Goal: Information Seeking & Learning: Learn about a topic

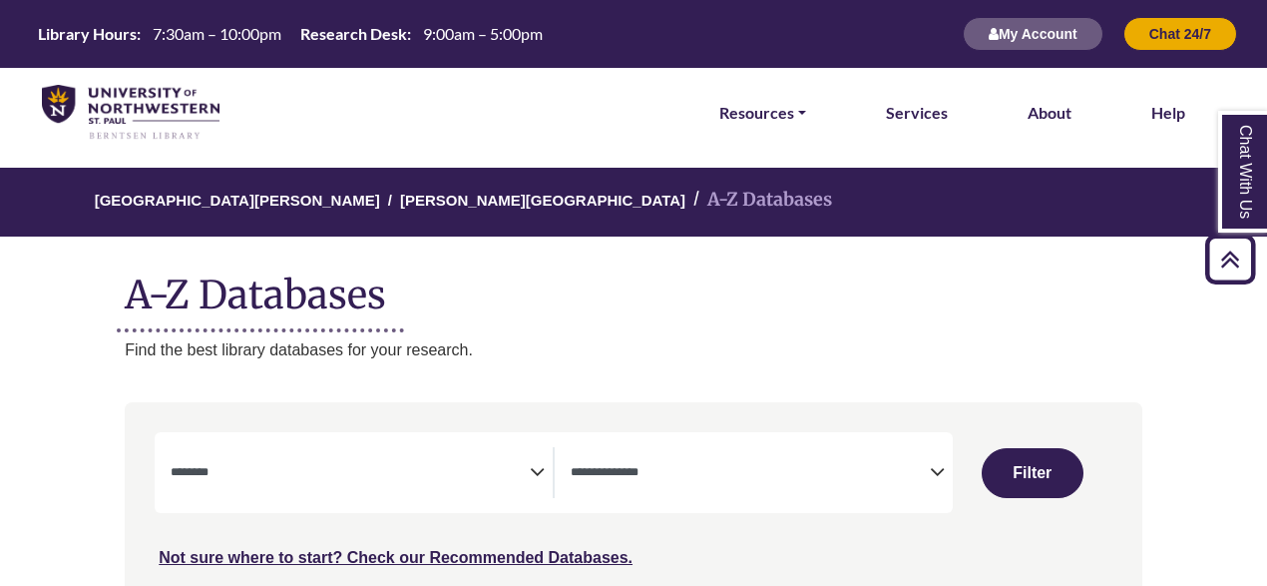
select select "Database Subject Filter"
select select "Database Types Filter"
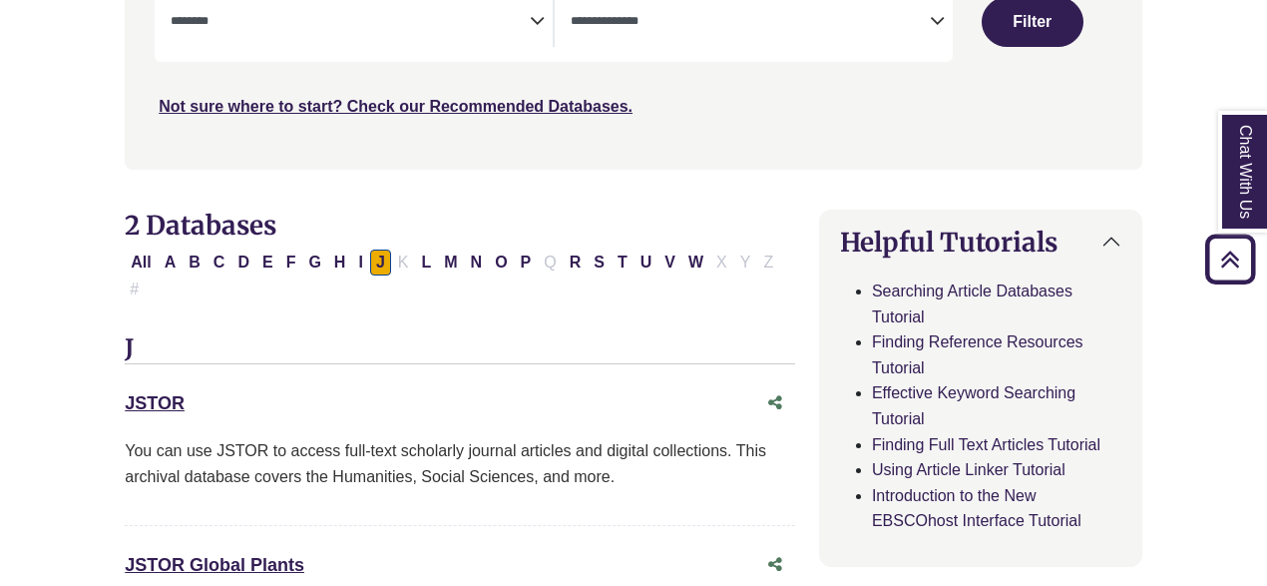
click at [823, 358] on div "Helpful Tutorials Searching Article Databases Tutorial Finding Reference Resour…" at bounding box center [980, 419] width 321 height 292
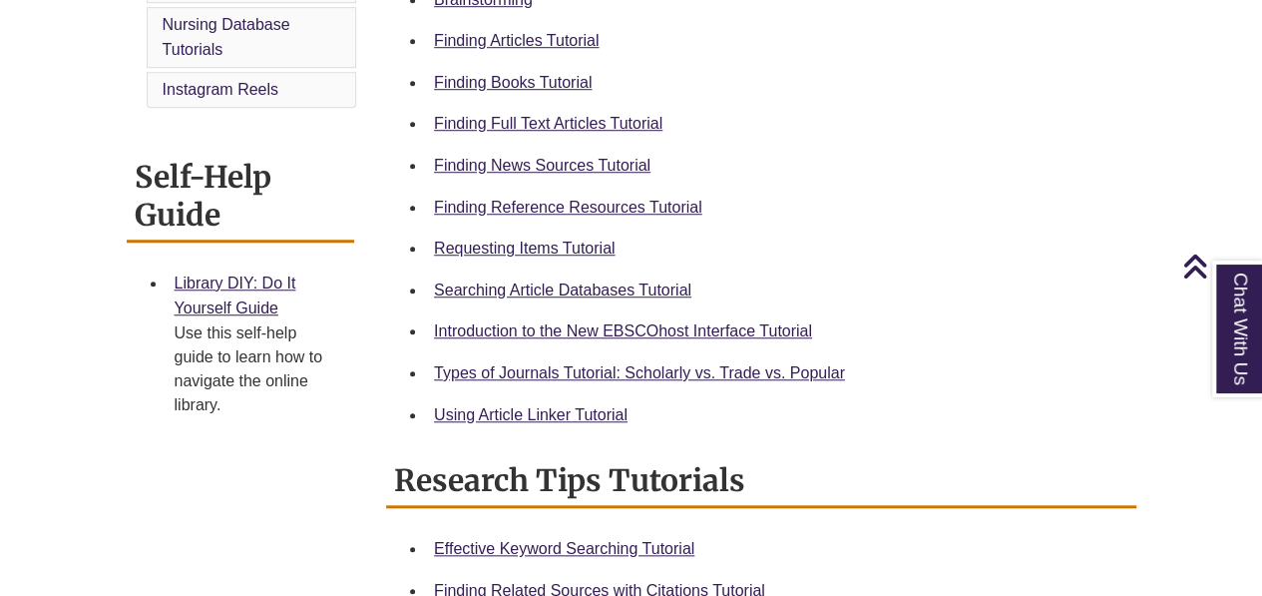
scroll to position [611, 0]
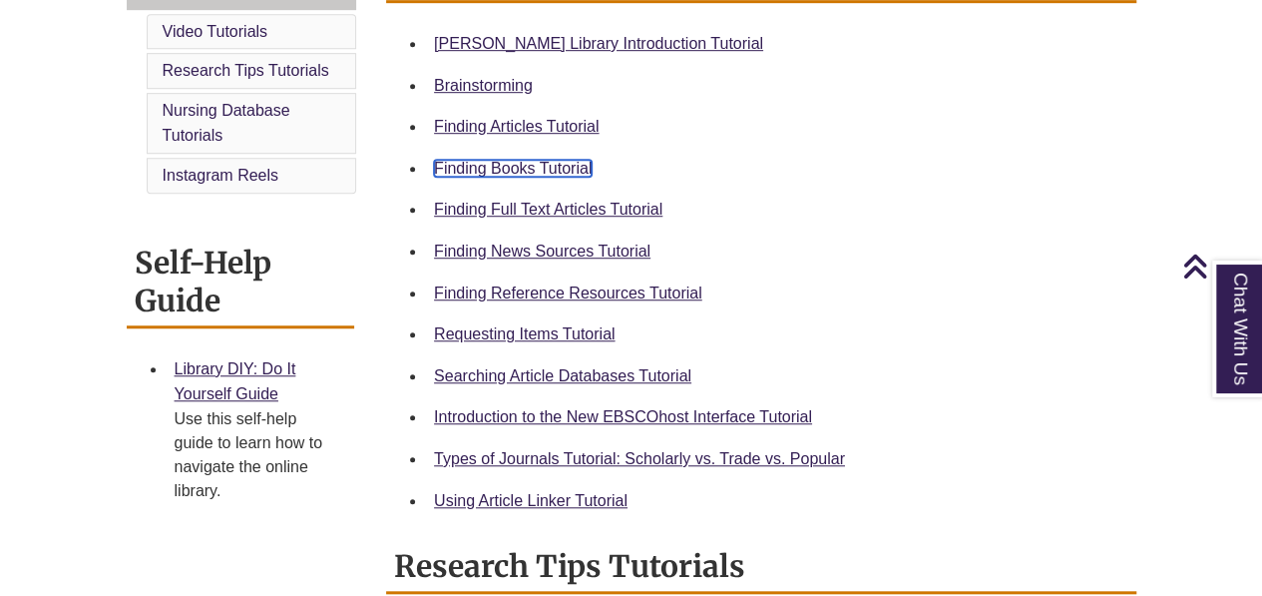
click at [517, 165] on link "Finding Books Tutorial" at bounding box center [513, 168] width 158 height 17
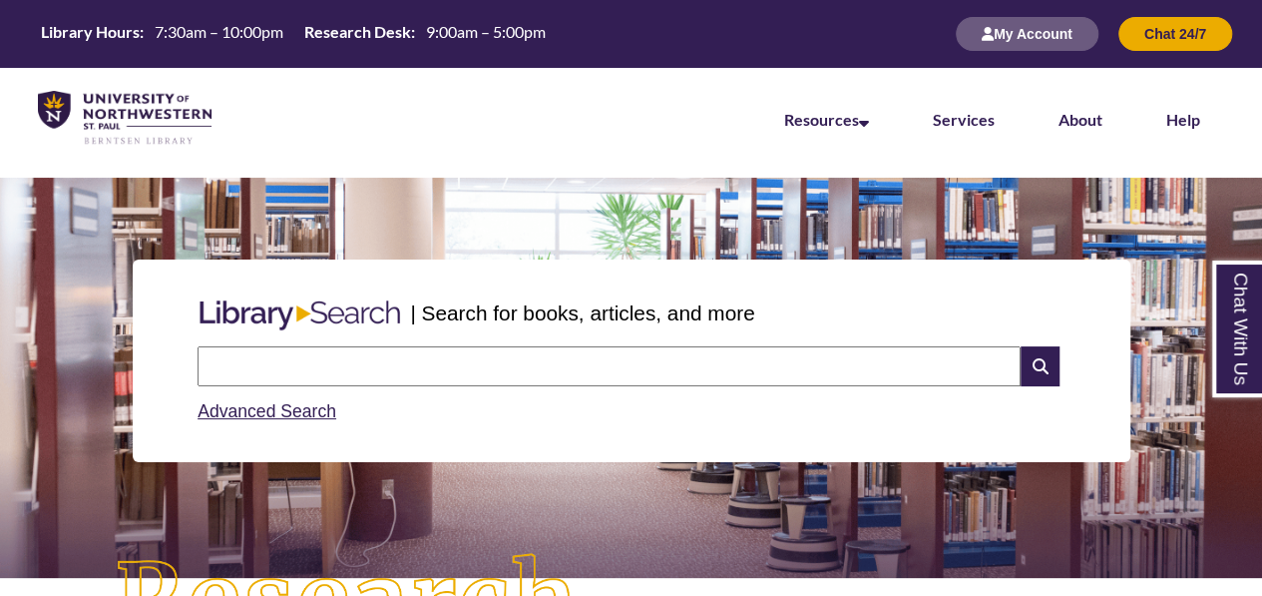
click at [431, 368] on input "text" at bounding box center [609, 366] width 823 height 40
type input "**********"
